Goal: Transaction & Acquisition: Purchase product/service

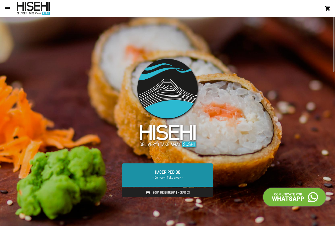
click at [181, 180] on span "- Delivery | Take away -" at bounding box center [167, 177] width 79 height 5
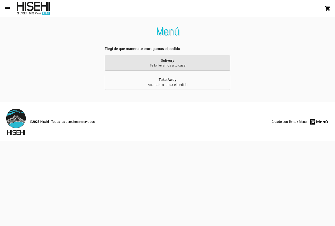
click at [142, 63] on span "Te lo llevamos a tu casa" at bounding box center [167, 65] width 117 height 5
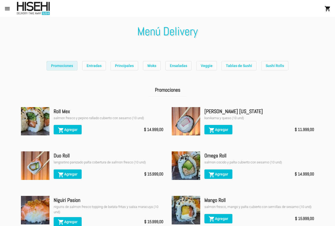
click at [72, 64] on span "Promociones" at bounding box center [62, 66] width 22 height 4
click at [249, 64] on span "Tablas de Sushi" at bounding box center [239, 66] width 26 height 4
click at [72, 64] on span "Promociones" at bounding box center [62, 66] width 22 height 4
